Goal: Navigation & Orientation: Find specific page/section

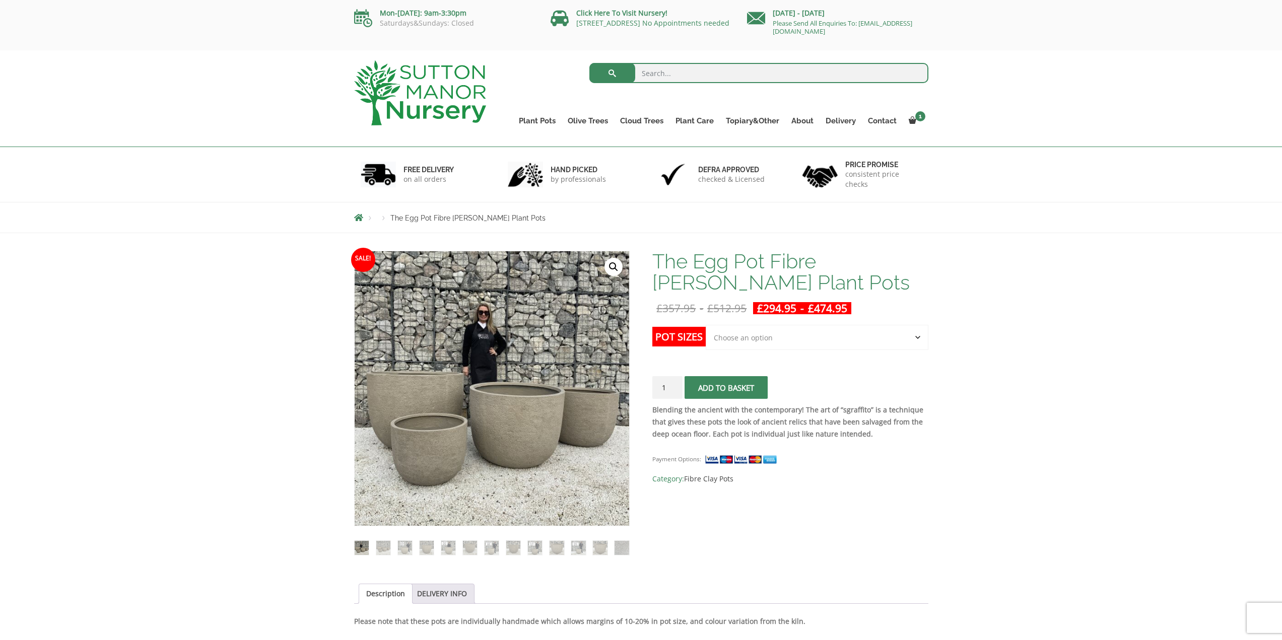
click at [439, 83] on img at bounding box center [420, 92] width 132 height 65
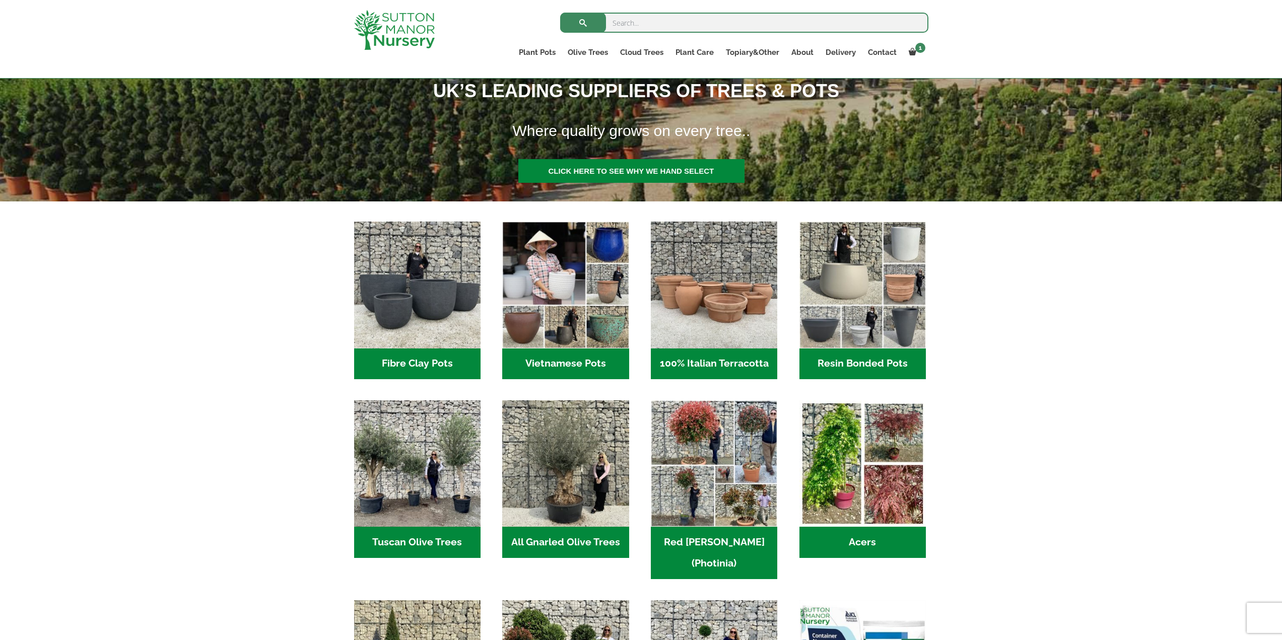
scroll to position [101, 0]
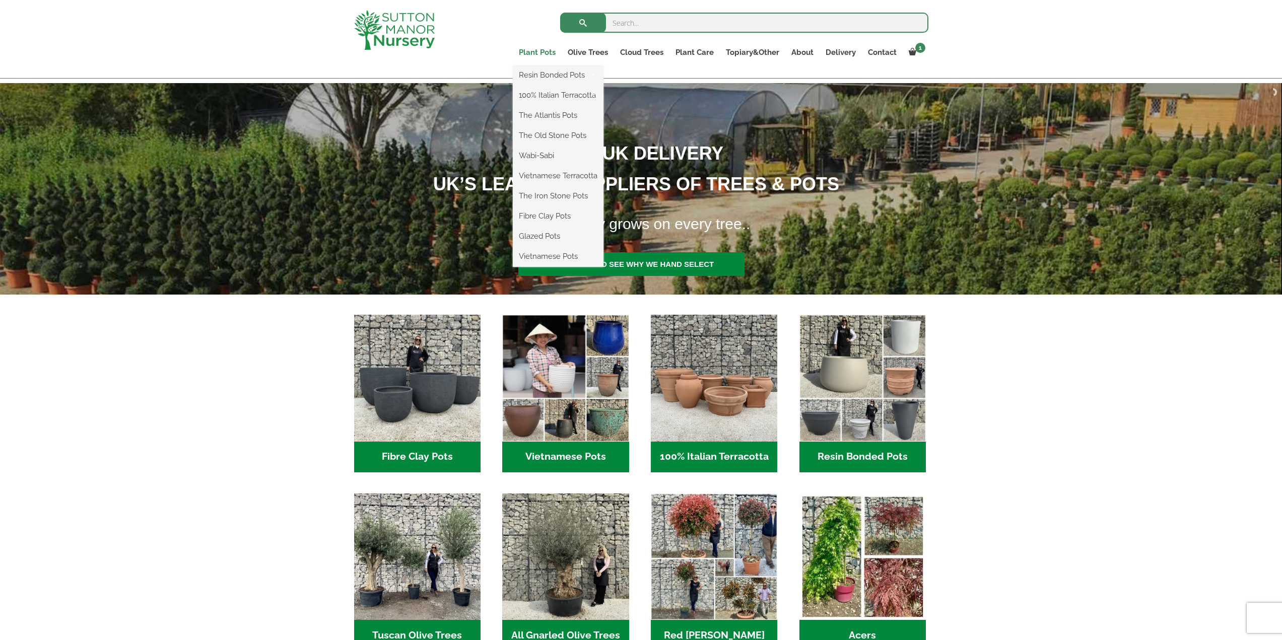
click at [553, 51] on link "Plant Pots" at bounding box center [537, 52] width 49 height 14
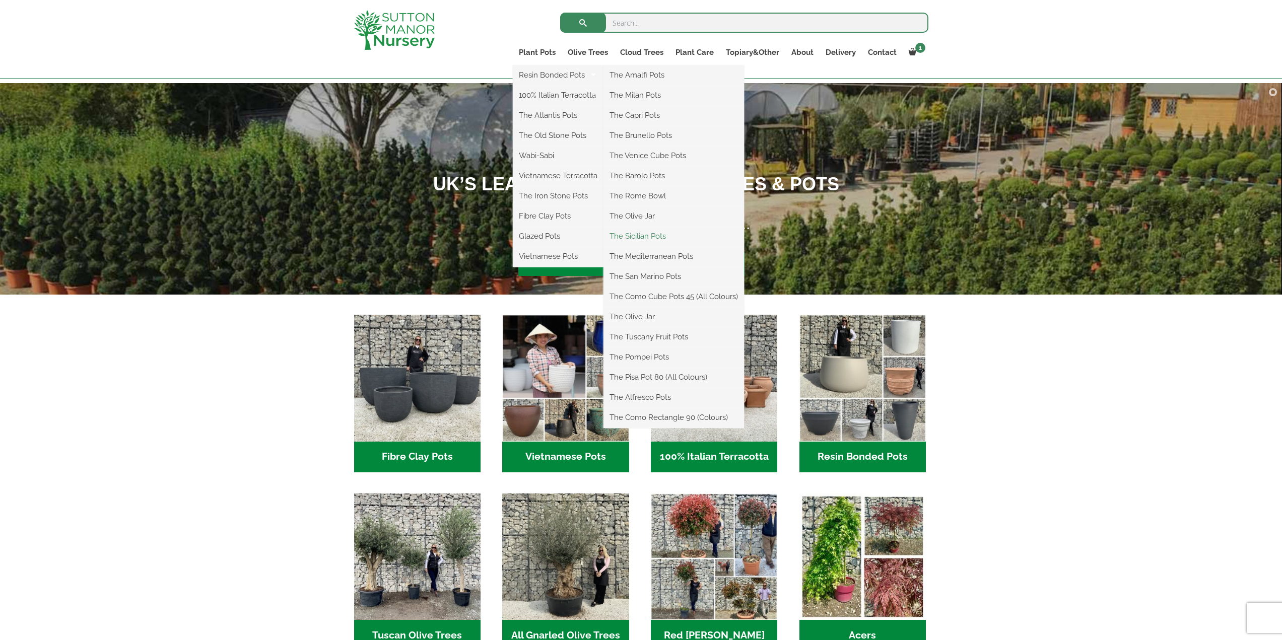
click at [675, 240] on link "The Sicilian Pots" at bounding box center [673, 236] width 141 height 15
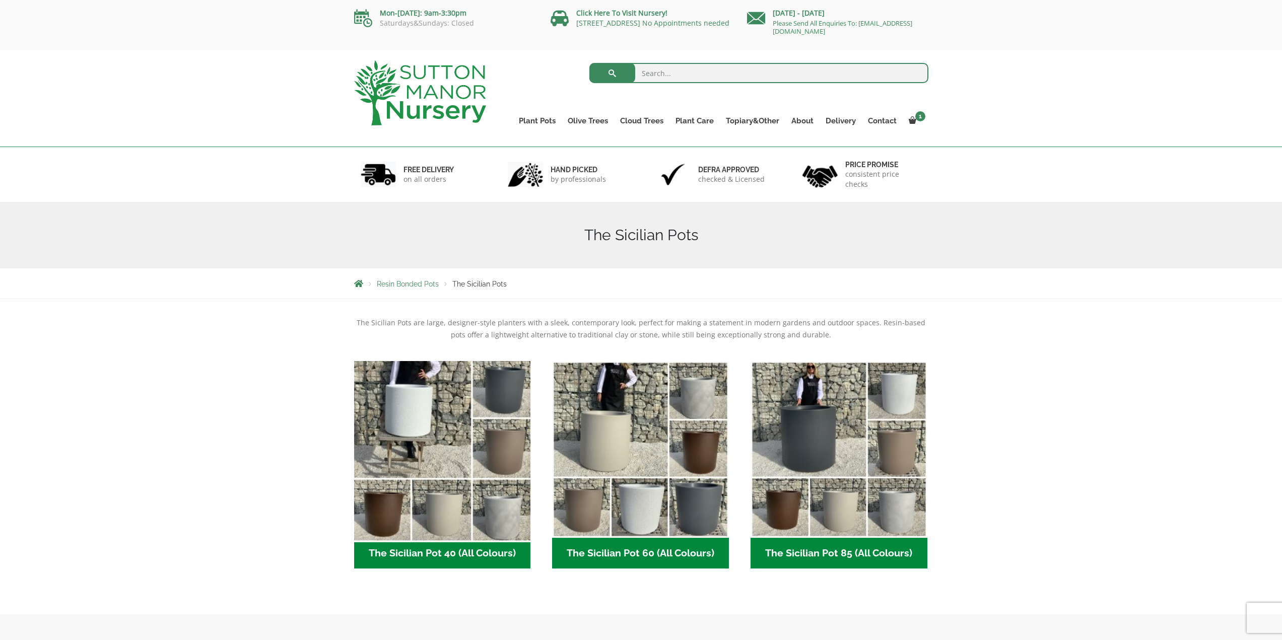
click at [429, 389] on img "Visit product category The Sicilian Pot 40 (All Colours)" at bounding box center [442, 449] width 185 height 185
